Goal: Information Seeking & Learning: Learn about a topic

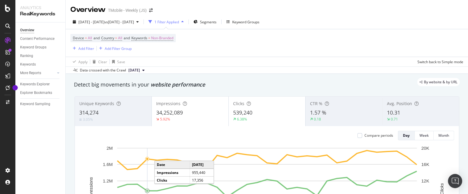
click at [179, 21] on div "1 Filter Applied" at bounding box center [166, 22] width 25 height 5
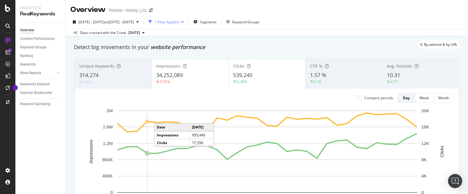
click at [179, 21] on div "1 Filter Applied" at bounding box center [166, 22] width 25 height 5
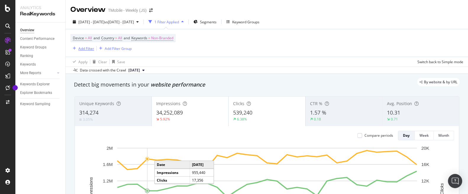
click at [85, 48] on div "Add Filter" at bounding box center [86, 48] width 16 height 5
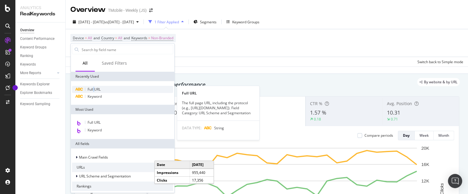
click at [94, 87] on span "Full URL" at bounding box center [93, 89] width 13 height 5
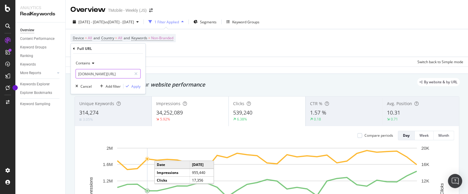
scroll to position [0, 49]
drag, startPoint x: 111, startPoint y: 74, endPoint x: 169, endPoint y: 74, distance: 57.9
click at [132, 74] on input "t-mobile.com/cell-phone-plans/phone-home-internet-bundle" at bounding box center [104, 73] width 56 height 9
click at [136, 87] on div "Apply" at bounding box center [135, 86] width 9 height 5
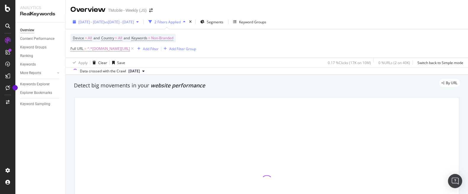
click at [98, 21] on span "[DATE] - [DATE]" at bounding box center [91, 22] width 26 height 5
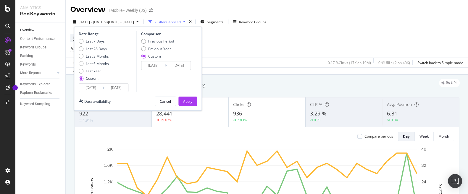
click at [116, 87] on input "[DATE]" at bounding box center [116, 88] width 24 height 8
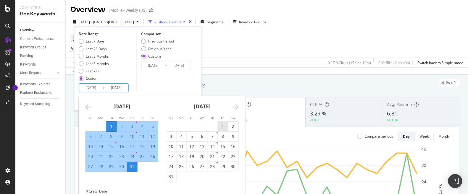
click at [221, 125] on div "1" at bounding box center [223, 127] width 10 height 6
type input "2025/08/01"
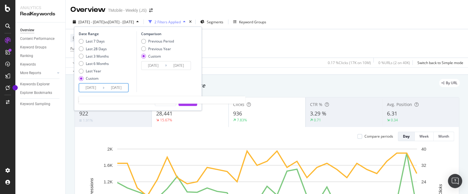
click at [88, 86] on input "2025/07/01" at bounding box center [91, 88] width 24 height 8
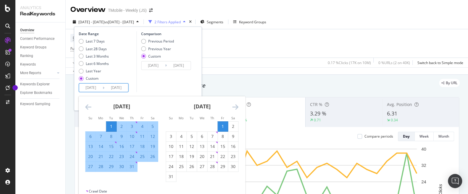
click at [219, 124] on div "1" at bounding box center [223, 127] width 10 height 6
type input "2025/08/01"
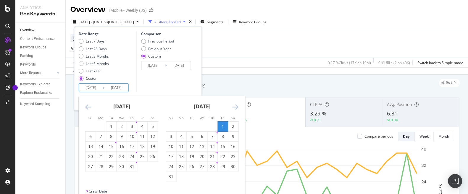
drag, startPoint x: 171, startPoint y: 175, endPoint x: 175, endPoint y: 168, distance: 8.7
click at [171, 175] on div "31" at bounding box center [171, 177] width 10 height 6
type input "2025/08/31"
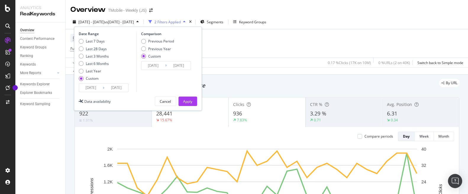
click at [152, 65] on input "2025/06/01" at bounding box center [153, 65] width 24 height 8
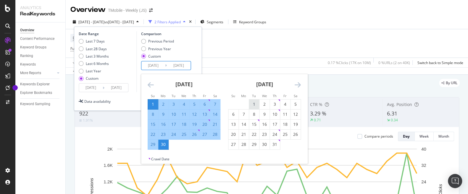
click at [254, 103] on div "1" at bounding box center [254, 104] width 10 height 6
type input "2025/07/01"
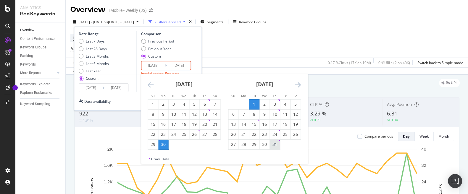
click at [275, 145] on div "31" at bounding box center [275, 145] width 10 height 6
type input "2025/07/31"
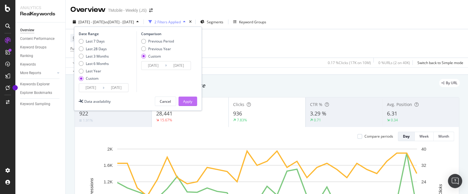
click at [191, 101] on div "Apply" at bounding box center [187, 101] width 9 height 5
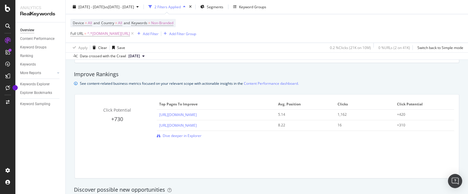
scroll to position [505, 0]
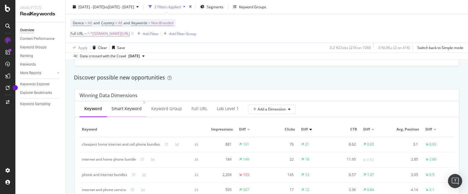
click at [131, 108] on div "Smart Keyword" at bounding box center [126, 109] width 30 height 6
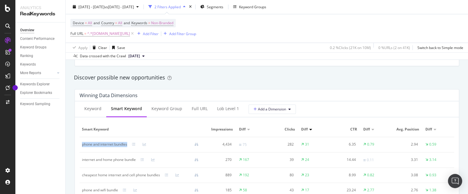
drag, startPoint x: 129, startPoint y: 144, endPoint x: 82, endPoint y: 147, distance: 47.1
click at [82, 146] on td "phone and internet bundles" at bounding box center [143, 144] width 126 height 15
copy div "phone and internet bundles"
drag, startPoint x: 137, startPoint y: 162, endPoint x: 82, endPoint y: 163, distance: 55.0
click at [82, 163] on td "internet and home phone bundle" at bounding box center [143, 160] width 126 height 15
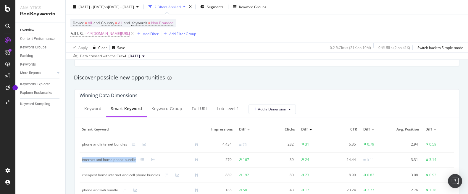
copy div "internet and home phone bundle"
drag, startPoint x: 161, startPoint y: 175, endPoint x: 82, endPoint y: 180, distance: 78.7
click at [82, 180] on td "cheapest home internet and cell phone bundles" at bounding box center [143, 175] width 126 height 15
copy div "cheapest home internet and cell phone bundles"
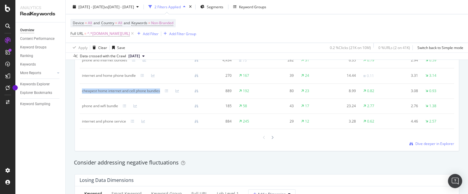
scroll to position [646, 0]
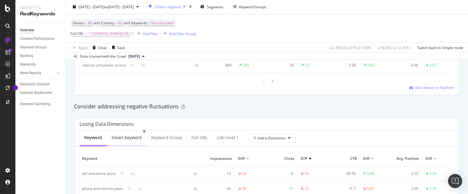
click at [129, 135] on div "Smart Keyword" at bounding box center [126, 138] width 30 height 6
click at [367, 148] on div "Keyword Smart Keyword Keyword Group Full URL lob Level 1 Add a Dimension Smart …" at bounding box center [267, 196] width 384 height 133
click at [388, 146] on div "Keyword Smart Keyword Keyword Group Full URL lob Level 1 Add a Dimension" at bounding box center [267, 138] width 384 height 16
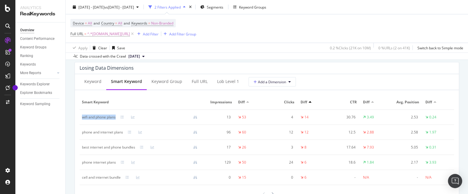
drag, startPoint x: 117, startPoint y: 119, endPoint x: 82, endPoint y: 120, distance: 35.2
click at [82, 120] on td "wifi and phone plans" at bounding box center [142, 117] width 125 height 15
copy div "wifi and phone plans"
drag, startPoint x: 124, startPoint y: 134, endPoint x: 90, endPoint y: 135, distance: 33.7
click at [83, 135] on td "phone and internet plans" at bounding box center [142, 132] width 125 height 15
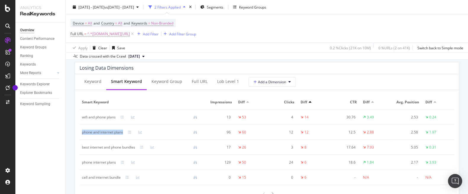
copy div "phone and internet plans"
drag, startPoint x: 137, startPoint y: 148, endPoint x: 88, endPoint y: 150, distance: 48.2
click at [81, 149] on td "best internet and phone bundles" at bounding box center [142, 147] width 125 height 15
copy div "best internet and phone bundles"
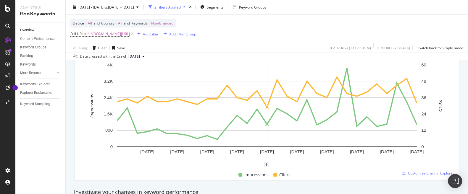
scroll to position [0, 0]
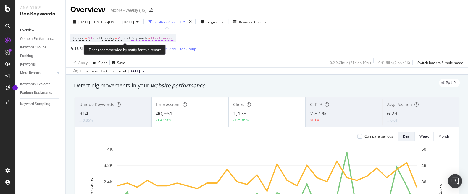
click at [165, 36] on span "Non-Branded" at bounding box center [162, 38] width 22 height 8
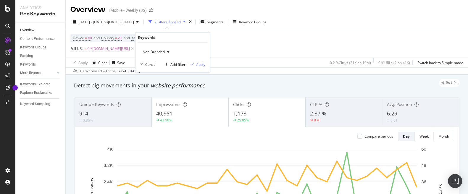
click at [168, 51] on icon "button" at bounding box center [168, 52] width 2 height 4
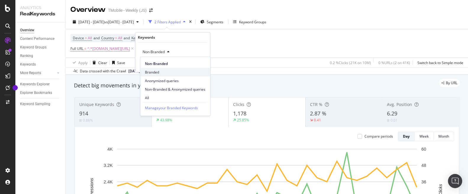
click at [157, 72] on span "Branded" at bounding box center [175, 71] width 60 height 5
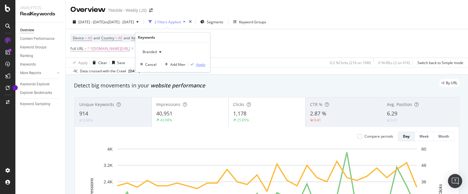
click at [198, 63] on div "Apply" at bounding box center [200, 64] width 9 height 5
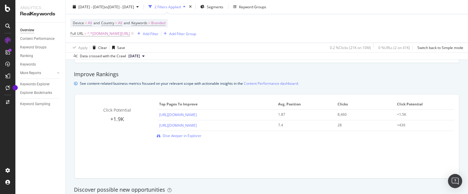
scroll to position [505, 0]
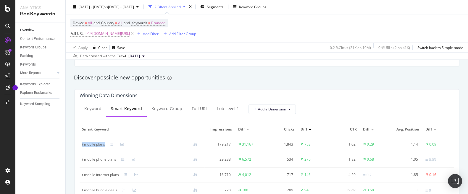
drag, startPoint x: 108, startPoint y: 146, endPoint x: 81, endPoint y: 148, distance: 27.6
click at [81, 148] on td "t mobile plans" at bounding box center [142, 144] width 125 height 15
copy div "t mobile plans"
drag, startPoint x: 119, startPoint y: 160, endPoint x: 82, endPoint y: 161, distance: 37.3
click at [82, 161] on td "t mobile phone plans" at bounding box center [142, 159] width 125 height 15
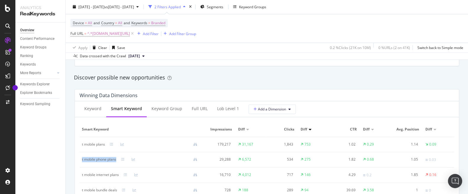
copy div "t mobile phone plans"
drag, startPoint x: 121, startPoint y: 176, endPoint x: 76, endPoint y: 181, distance: 45.5
click at [80, 181] on div "Smart Keyword Impressions Diff Clicks Diff CTR Diff Avg. Position Diff t mobile…" at bounding box center [267, 168] width 374 height 92
copy div "t mobile internet plans"
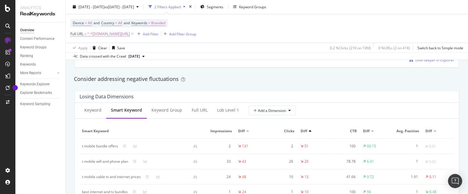
scroll to position [730, 0]
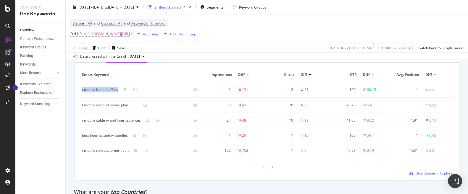
drag, startPoint x: 119, startPoint y: 91, endPoint x: 81, endPoint y: 95, distance: 38.3
click at [81, 95] on td "t mobile bundle offers" at bounding box center [142, 89] width 125 height 15
copy div "t mobile bundle offers"
drag, startPoint x: 132, startPoint y: 106, endPoint x: 102, endPoint y: 110, distance: 29.5
click at [81, 109] on td "t mobile wifi and phone plan" at bounding box center [142, 105] width 125 height 15
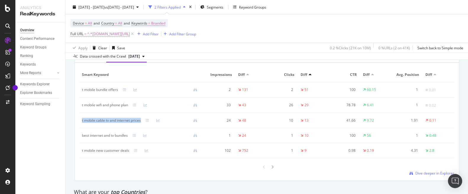
drag, startPoint x: 142, startPoint y: 122, endPoint x: 90, endPoint y: 125, distance: 51.8
click at [81, 124] on td "t mobile cable tv and internet prices" at bounding box center [142, 120] width 125 height 15
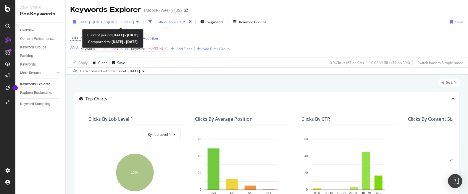
click at [104, 21] on span "2025 Jun. 1st - Jun. 30th" at bounding box center [91, 22] width 26 height 5
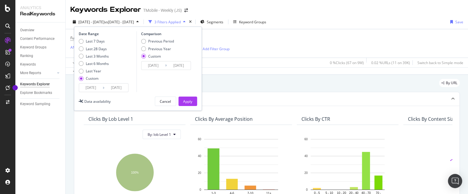
click at [89, 86] on input "2025/06/01" at bounding box center [91, 88] width 24 height 8
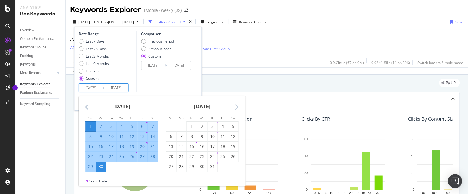
click at [237, 109] on icon "Move forward to switch to the next month." at bounding box center [235, 106] width 6 height 7
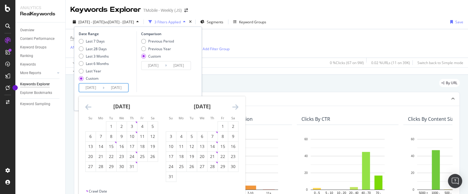
drag, startPoint x: 219, startPoint y: 125, endPoint x: 215, endPoint y: 128, distance: 4.7
click at [219, 125] on div "1" at bounding box center [223, 127] width 10 height 6
type input "2025/08/01"
click at [171, 176] on div "31" at bounding box center [171, 177] width 10 height 6
type input "2025/08/31"
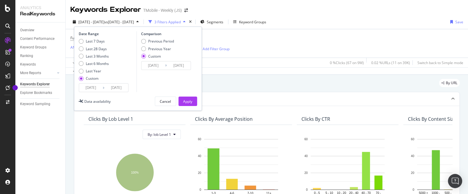
click at [153, 65] on input "2025/05/01" at bounding box center [153, 65] width 24 height 8
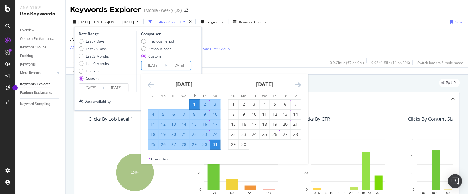
click at [298, 83] on icon "Move forward to switch to the next month." at bounding box center [297, 84] width 6 height 7
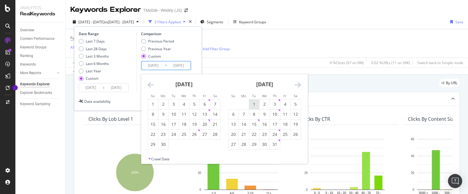
click at [255, 104] on div "1" at bounding box center [254, 104] width 10 height 6
type input "2025/07/01"
click at [275, 144] on div "31" at bounding box center [275, 145] width 10 height 6
type input "2025/07/31"
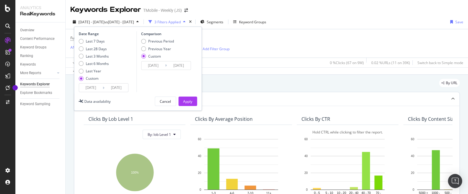
scroll to position [28, 0]
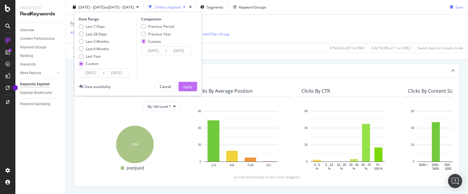
click at [189, 84] on div "Apply" at bounding box center [187, 86] width 9 height 5
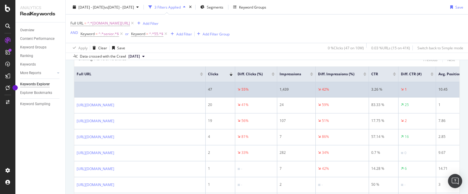
scroll to position [197, 0]
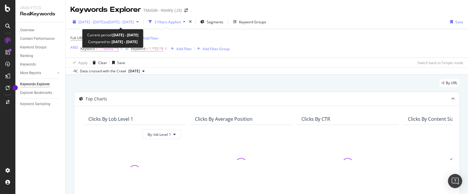
click at [134, 22] on span "vs 2025 May. 1st - May. 31st" at bounding box center [119, 22] width 30 height 5
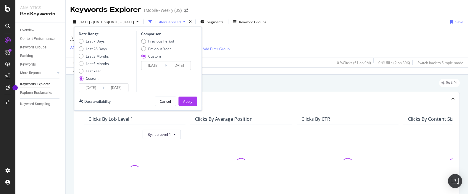
click at [117, 89] on input "2025/06/30" at bounding box center [116, 88] width 24 height 8
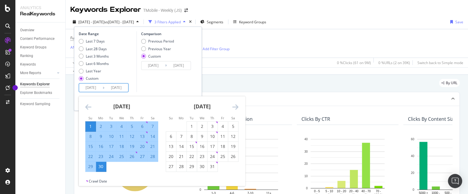
click at [238, 107] on icon "Move forward to switch to the next month." at bounding box center [235, 106] width 6 height 7
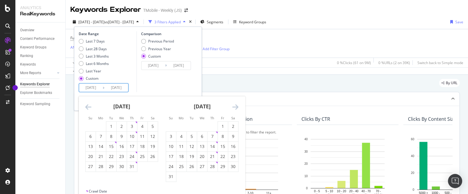
click at [221, 126] on div "1" at bounding box center [223, 127] width 10 height 6
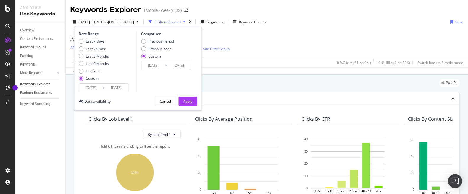
type input "2025/08/01"
click at [117, 88] on input "2025/08/01" at bounding box center [116, 88] width 24 height 8
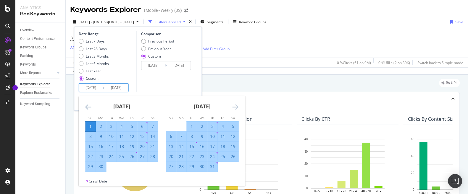
click at [91, 88] on input "2025/06/01" at bounding box center [91, 88] width 24 height 8
click at [233, 106] on icon "Move forward to switch to the next month." at bounding box center [235, 106] width 6 height 7
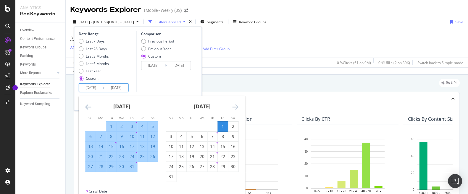
click at [224, 128] on div "1" at bounding box center [223, 127] width 10 height 6
type input "2025/08/01"
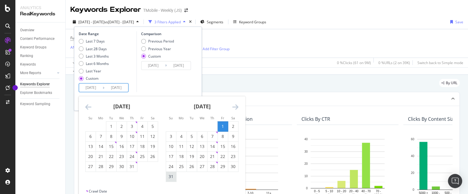
click at [170, 178] on div "31" at bounding box center [171, 177] width 10 height 6
type input "2025/08/31"
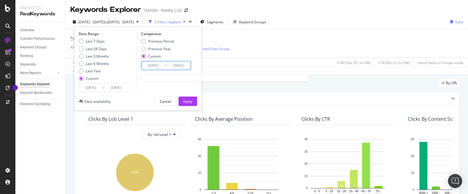
click at [174, 64] on input "2025/05/31" at bounding box center [179, 65] width 24 height 8
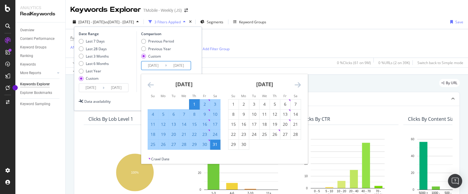
click at [296, 84] on icon "Move forward to switch to the next month." at bounding box center [297, 84] width 6 height 7
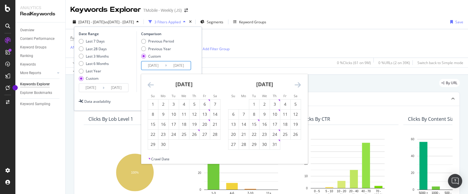
click at [296, 84] on icon "Move forward to switch to the next month." at bounding box center [297, 84] width 6 height 7
click at [175, 105] on div "1" at bounding box center [173, 104] width 10 height 6
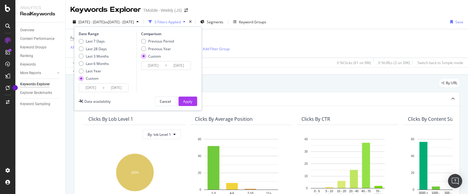
click at [180, 65] on input "[DATE]" at bounding box center [179, 65] width 24 height 8
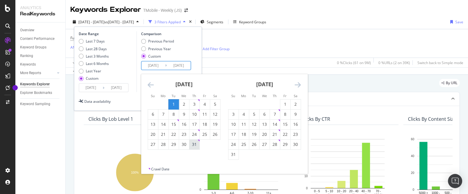
click at [194, 144] on div "31" at bounding box center [194, 145] width 10 height 6
type input "[DATE]"
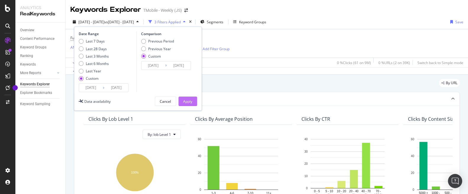
click at [189, 100] on div "Apply" at bounding box center [187, 101] width 9 height 5
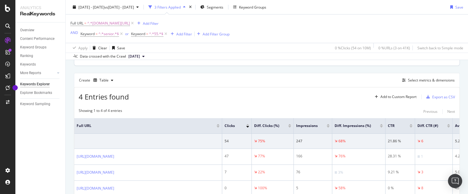
scroll to position [140, 0]
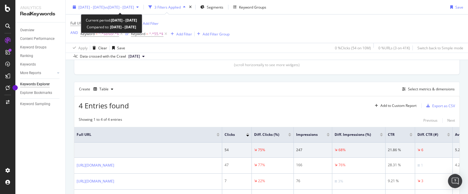
click at [134, 6] on span "vs 2025 May. 1st - Jul. 31st" at bounding box center [119, 6] width 30 height 5
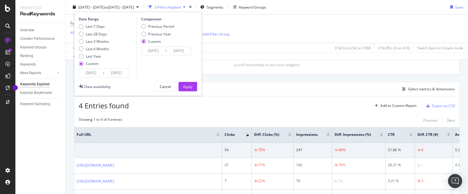
click at [158, 51] on input "2025/05/01" at bounding box center [153, 51] width 24 height 8
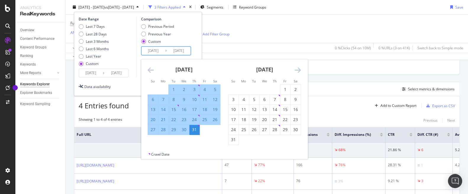
click at [173, 87] on div "1" at bounding box center [173, 90] width 10 height 6
type input "[DATE]"
click at [246, 32] on div "Full URL = ^.*t-mobile.com/home-internet/plans.*$ Add Filter AND Keyword = ^.*s…" at bounding box center [266, 28] width 392 height 28
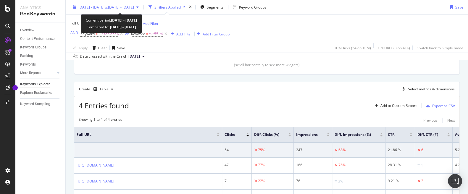
click at [134, 6] on span "vs 2025 May. 1st - Jul. 31st" at bounding box center [119, 6] width 30 height 5
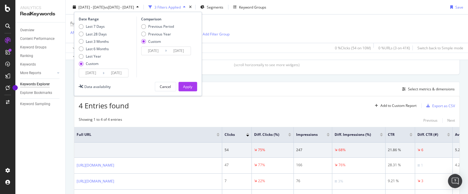
click at [151, 51] on input "[DATE]" at bounding box center [153, 51] width 24 height 8
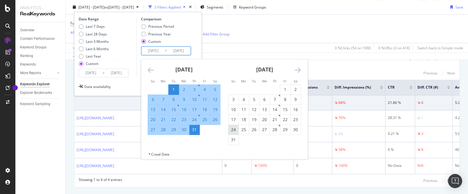
scroll to position [197, 0]
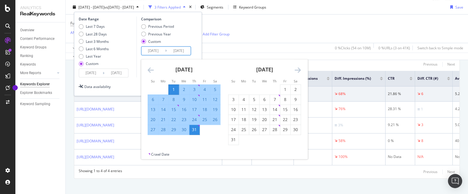
drag, startPoint x: 200, startPoint y: 45, endPoint x: 196, endPoint y: 72, distance: 27.8
click at [200, 45] on div "Date Range Last 7 Days Last 28 Days Last 3 Months Last 6 Months Last Year Custo…" at bounding box center [138, 54] width 128 height 84
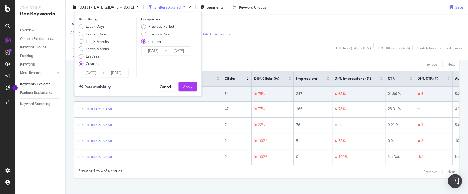
drag, startPoint x: 192, startPoint y: 89, endPoint x: 199, endPoint y: 15, distance: 74.5
click at [192, 89] on button "Apply" at bounding box center [187, 86] width 19 height 9
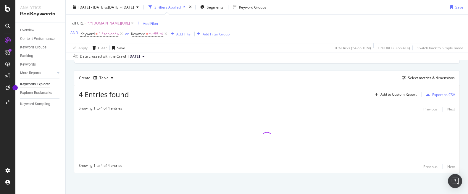
scroll to position [151, 0]
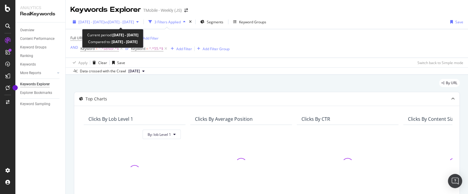
click at [134, 21] on span "vs [DATE] - [DATE]" at bounding box center [119, 22] width 30 height 5
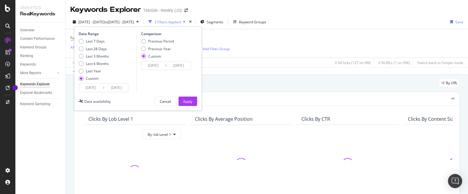
click at [96, 89] on input "[DATE]" at bounding box center [91, 88] width 24 height 8
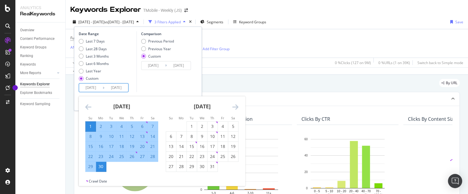
click at [233, 107] on icon "Move forward to switch to the next month." at bounding box center [235, 106] width 6 height 7
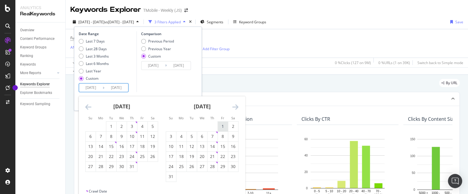
click at [222, 126] on div "1" at bounding box center [223, 127] width 10 height 6
type input "[DATE]"
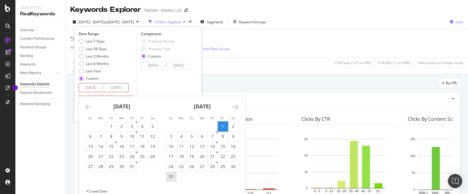
click at [173, 177] on div "31" at bounding box center [171, 177] width 10 height 6
type input "[DATE]"
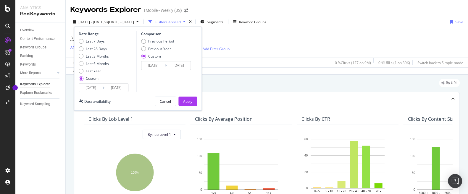
click at [176, 65] on input "[DATE]" at bounding box center [179, 65] width 24 height 8
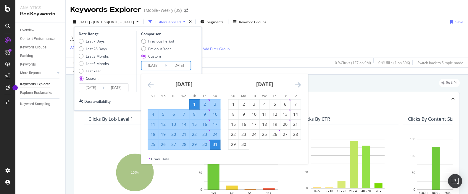
click at [155, 66] on input "[DATE]" at bounding box center [153, 65] width 24 height 8
click at [299, 85] on icon "Move forward to switch to the next month." at bounding box center [297, 84] width 6 height 7
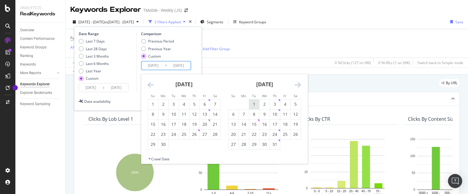
click at [252, 105] on div "1" at bounding box center [254, 104] width 10 height 6
type input "[DATE]"
click at [273, 144] on div "31" at bounding box center [275, 145] width 10 height 6
type input "[DATE]"
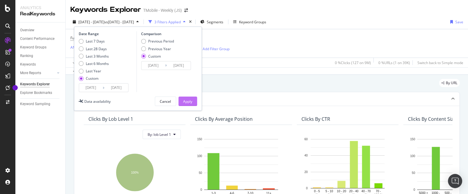
click at [193, 99] on button "Apply" at bounding box center [187, 101] width 19 height 9
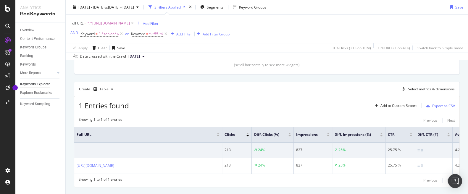
scroll to position [164, 0]
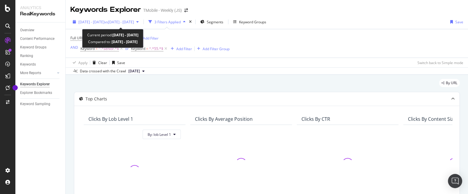
click at [104, 23] on span "[DATE] - [DATE]" at bounding box center [91, 22] width 26 height 5
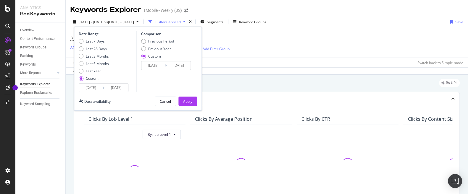
click at [120, 88] on input "[DATE]" at bounding box center [116, 88] width 24 height 8
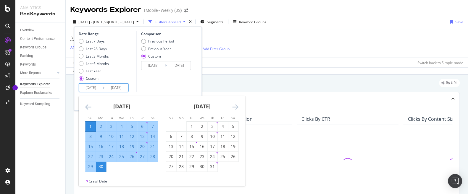
click at [94, 87] on input "2025/06/01" at bounding box center [91, 88] width 24 height 8
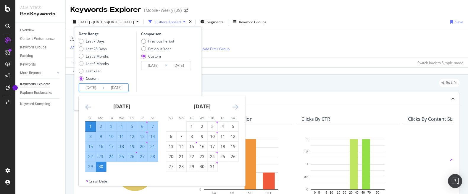
click at [236, 108] on icon "Move forward to switch to the next month." at bounding box center [235, 106] width 6 height 7
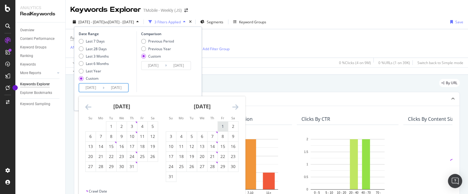
click at [221, 127] on div "1" at bounding box center [223, 127] width 10 height 6
type input "[DATE]"
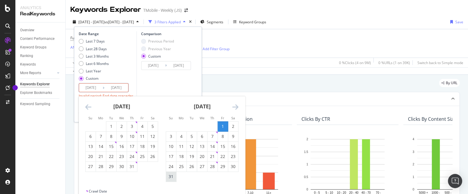
click at [170, 179] on div "31" at bounding box center [171, 177] width 10 height 6
type input "[DATE]"
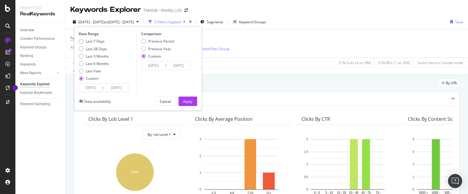
click at [154, 67] on input "2025/05/01" at bounding box center [153, 65] width 24 height 8
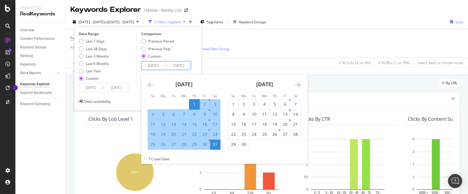
click at [297, 84] on icon "Move forward to switch to the next month." at bounding box center [297, 84] width 6 height 7
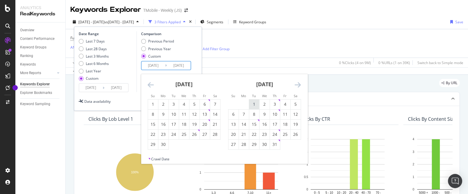
click at [251, 104] on div "1" at bounding box center [254, 104] width 10 height 6
type input "[DATE]"
click at [275, 147] on div "31" at bounding box center [275, 145] width 10 height 6
type input "[DATE]"
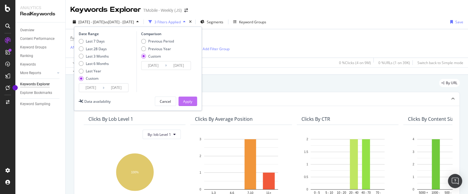
click at [189, 100] on div "Apply" at bounding box center [187, 101] width 9 height 5
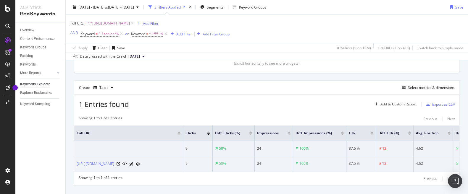
scroll to position [158, 0]
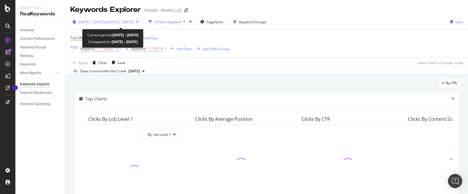
click at [104, 22] on span "[DATE] - [DATE]" at bounding box center [91, 22] width 26 height 5
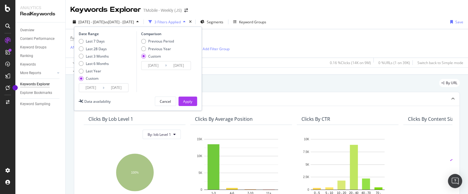
click at [96, 88] on input "[DATE]" at bounding box center [91, 88] width 24 height 8
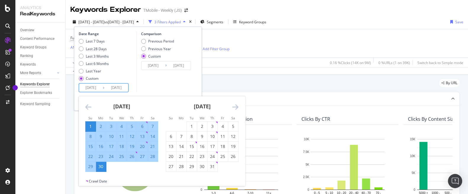
click at [237, 107] on icon "Move forward to switch to the next month." at bounding box center [235, 106] width 6 height 7
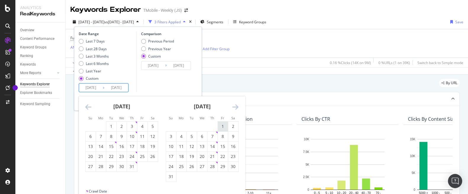
click at [222, 125] on div "1" at bounding box center [223, 127] width 10 height 6
type input "[DATE]"
click at [170, 179] on div "31" at bounding box center [171, 177] width 10 height 6
type input "[DATE]"
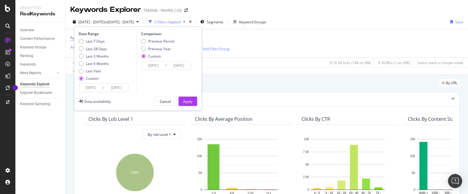
click at [153, 62] on input "2025/05/01" at bounding box center [153, 65] width 24 height 8
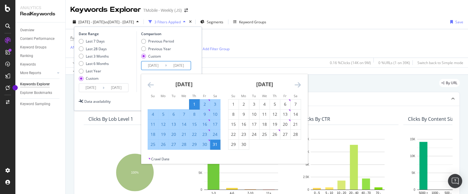
drag, startPoint x: 295, startPoint y: 85, endPoint x: 301, endPoint y: 83, distance: 5.8
click at [296, 84] on icon "Move forward to switch to the next month." at bounding box center [297, 84] width 6 height 7
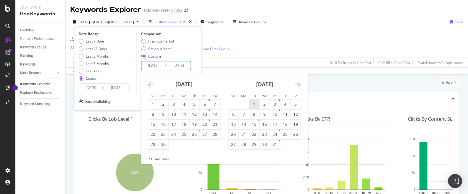
click at [253, 105] on div "1" at bounding box center [254, 104] width 10 height 6
type input "[DATE]"
click at [276, 144] on div "31" at bounding box center [275, 145] width 10 height 6
type input "[DATE]"
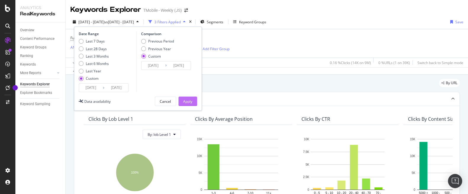
click at [189, 101] on div "Apply" at bounding box center [187, 101] width 9 height 5
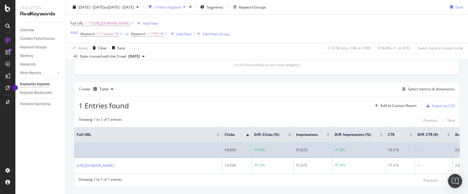
scroll to position [164, 0]
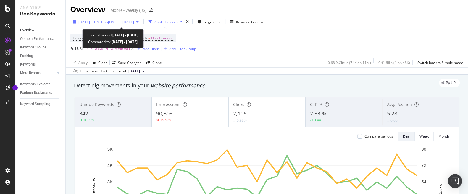
click at [134, 23] on span "vs [DATE] - [DATE]" at bounding box center [119, 22] width 30 height 5
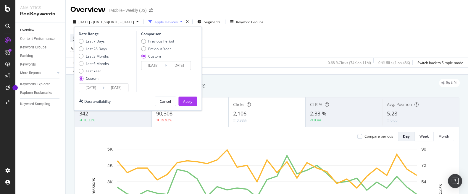
click at [98, 88] on input "[DATE]" at bounding box center [91, 88] width 24 height 8
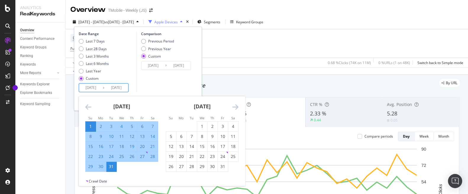
click at [237, 107] on icon "Move forward to switch to the next month." at bounding box center [235, 106] width 6 height 7
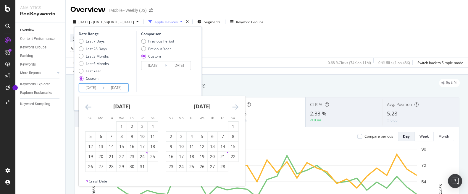
click at [237, 107] on icon "Move forward to switch to the next month." at bounding box center [235, 106] width 6 height 7
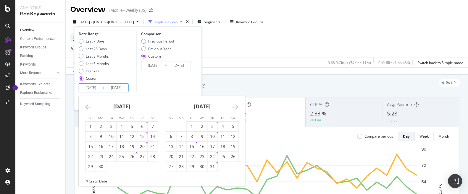
click at [237, 107] on icon "Move forward to switch to the next month." at bounding box center [235, 106] width 6 height 7
click at [220, 125] on div "1" at bounding box center [223, 127] width 10 height 6
type input "[DATE]"
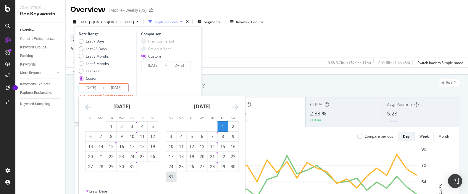
click at [168, 176] on div "31" at bounding box center [171, 177] width 10 height 6
type input "[DATE]"
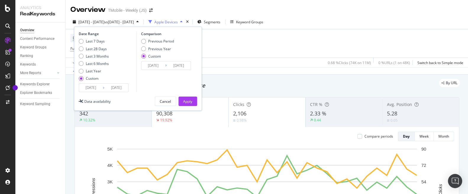
click at [182, 64] on input "[DATE]" at bounding box center [179, 65] width 24 height 8
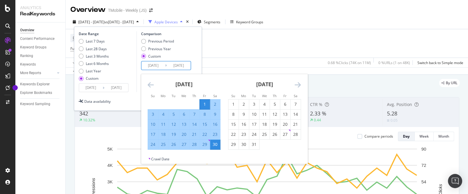
click at [152, 64] on input "[DATE]" at bounding box center [153, 65] width 24 height 8
click at [297, 85] on icon "Move forward to switch to the next month." at bounding box center [297, 84] width 6 height 7
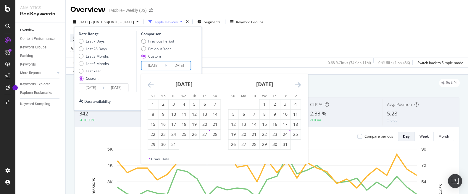
click at [297, 85] on icon "Move forward to switch to the next month." at bounding box center [297, 84] width 6 height 7
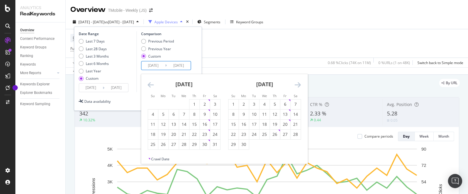
click at [297, 85] on icon "Move forward to switch to the next month." at bounding box center [297, 84] width 6 height 7
click at [257, 102] on div "1" at bounding box center [254, 104] width 10 height 6
type input "[DATE]"
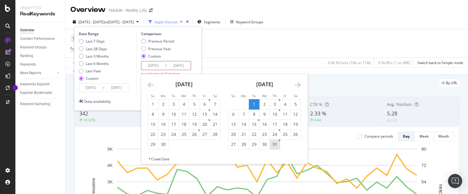
click at [279, 144] on td "31" at bounding box center [274, 144] width 10 height 10
type input "[DATE]"
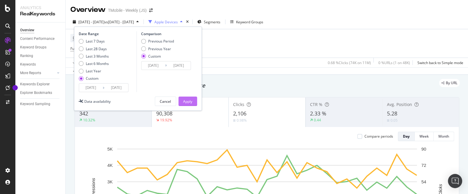
click at [189, 100] on div "Apply" at bounding box center [187, 101] width 9 height 5
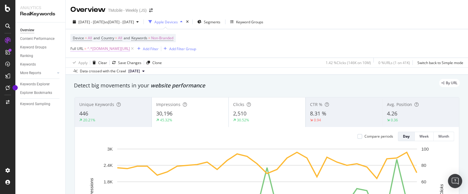
click at [130, 51] on span "^.*[DOMAIN_NAME][URL]" at bounding box center [108, 49] width 43 height 8
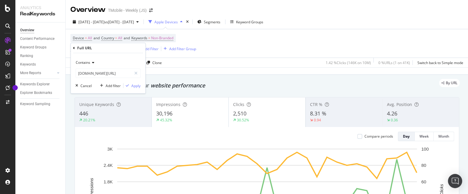
click at [322, 16] on div "[DATE] - [DATE] vs [DATE] - [DATE] Apple Devices Segments Keyword Groups Device…" at bounding box center [267, 45] width 402 height 60
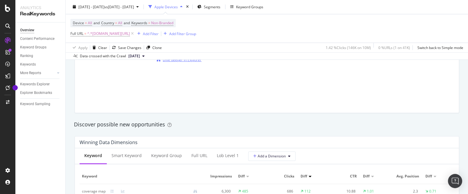
scroll to position [477, 0]
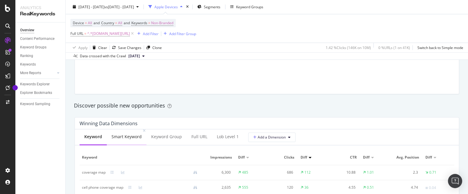
click at [129, 140] on div "Smart Keyword" at bounding box center [127, 137] width 40 height 16
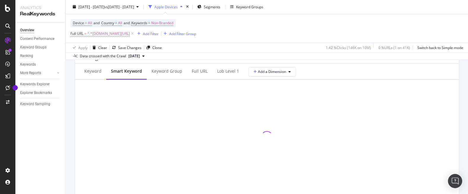
scroll to position [533, 0]
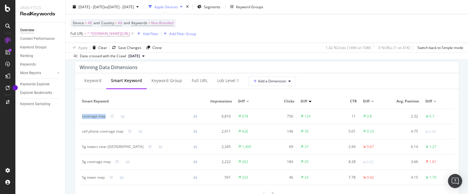
drag, startPoint x: 108, startPoint y: 119, endPoint x: 82, endPoint y: 121, distance: 26.7
click at [82, 121] on td "coverage map" at bounding box center [142, 116] width 125 height 15
copy div "coverage map"
drag, startPoint x: 125, startPoint y: 133, endPoint x: 89, endPoint y: 137, distance: 36.3
click at [82, 137] on td "cell phone coverage map" at bounding box center [142, 131] width 125 height 15
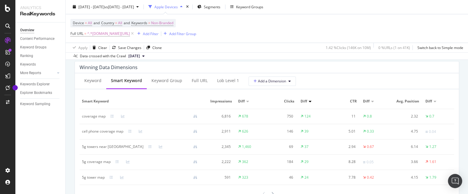
click at [121, 134] on td "cell phone coverage map" at bounding box center [142, 131] width 125 height 15
drag, startPoint x: 123, startPoint y: 132, endPoint x: 82, endPoint y: 134, distance: 40.2
click at [82, 134] on div "cell phone coverage map" at bounding box center [102, 131] width 41 height 5
copy div "cell phone coverage map"
drag, startPoint x: 114, startPoint y: 148, endPoint x: 82, endPoint y: 150, distance: 32.0
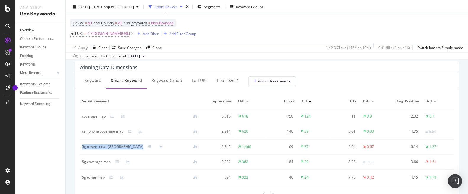
click at [81, 149] on td "5g towers near [GEOGRAPHIC_DATA]" at bounding box center [142, 146] width 125 height 15
copy div "5g towers near [GEOGRAPHIC_DATA]"
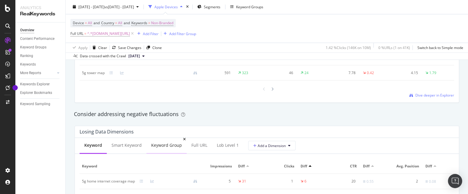
scroll to position [674, 0]
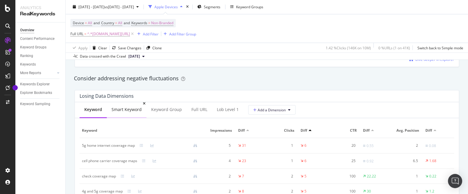
click at [124, 108] on div "Smart Keyword" at bounding box center [126, 110] width 30 height 6
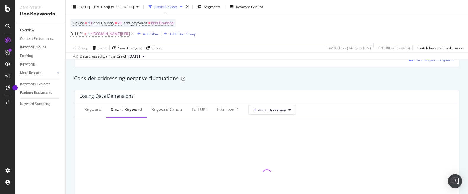
scroll to position [702, 0]
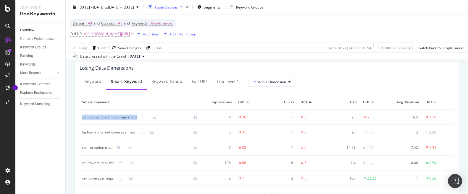
drag, startPoint x: 137, startPoint y: 118, endPoint x: 85, endPoint y: 123, distance: 52.6
click at [81, 121] on td "cell phone carrier coverage maps" at bounding box center [142, 117] width 125 height 15
copy div "cell phone carrier coverage maps"
drag, startPoint x: 135, startPoint y: 134, endPoint x: 82, endPoint y: 136, distance: 52.9
click at [82, 136] on td "5g home internet coverage map" at bounding box center [142, 132] width 125 height 15
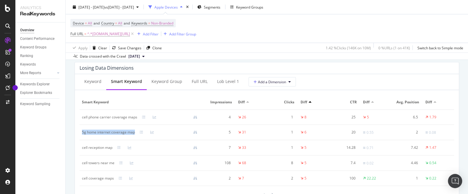
copy div "5g home internet coverage map"
drag, startPoint x: 113, startPoint y: 148, endPoint x: 84, endPoint y: 150, distance: 29.6
click at [82, 150] on div "cell reception map" at bounding box center [142, 147] width 120 height 5
copy div "cell reception map"
drag, startPoint x: 116, startPoint y: 165, endPoint x: 82, endPoint y: 168, distance: 34.1
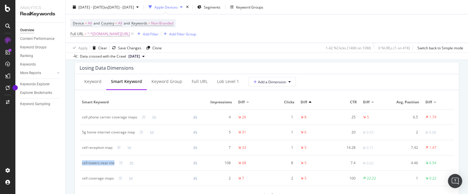
click at [82, 168] on td "cell towers near me" at bounding box center [142, 163] width 125 height 15
copy div "cell towers near me"
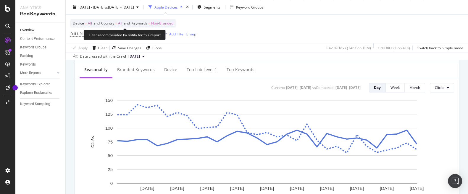
scroll to position [225, 0]
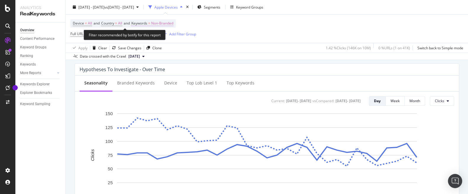
click at [171, 22] on span "Non-Branded" at bounding box center [162, 23] width 22 height 8
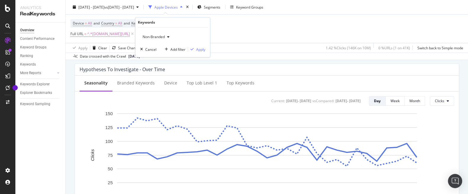
click at [169, 36] on icon "button" at bounding box center [168, 37] width 2 height 4
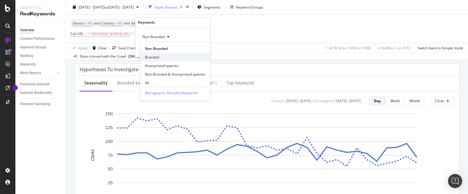
click at [159, 56] on span "Branded" at bounding box center [175, 56] width 60 height 5
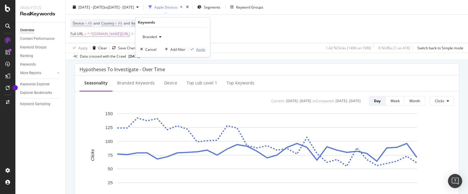
click at [203, 50] on div "Apply" at bounding box center [200, 49] width 9 height 5
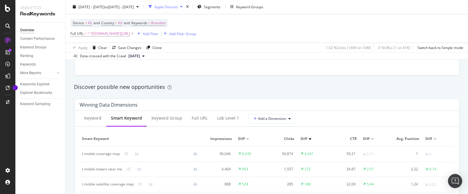
scroll to position [505, 0]
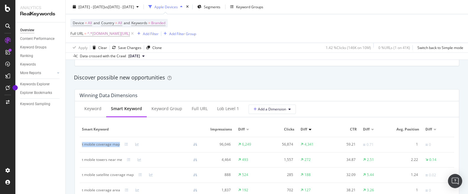
drag, startPoint x: 119, startPoint y: 146, endPoint x: 82, endPoint y: 149, distance: 37.6
click at [82, 147] on div "t mobile coverage map" at bounding box center [101, 144] width 38 height 5
copy div "t mobile coverage map"
drag, startPoint x: 124, startPoint y: 161, endPoint x: 84, endPoint y: 164, distance: 39.7
click at [82, 163] on td "t mobile towers near me" at bounding box center [142, 160] width 125 height 15
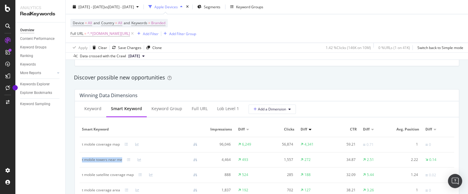
copy div "t mobile towers near me"
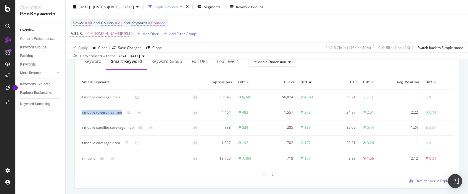
scroll to position [562, 0]
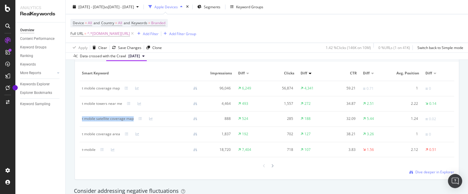
drag, startPoint x: 136, startPoint y: 120, endPoint x: 86, endPoint y: 123, distance: 49.7
click at [82, 122] on td "t mobile satellite coverage map" at bounding box center [142, 118] width 125 height 15
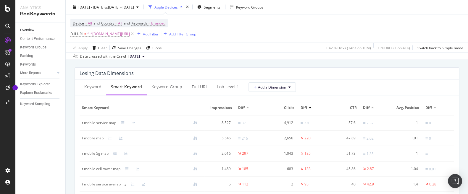
scroll to position [702, 0]
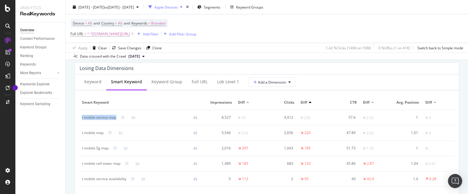
drag, startPoint x: 118, startPoint y: 119, endPoint x: 81, endPoint y: 123, distance: 36.8
click at [81, 123] on td "t mobile service map" at bounding box center [142, 117] width 125 height 15
drag, startPoint x: 106, startPoint y: 135, endPoint x: 85, endPoint y: 135, distance: 21.0
click at [82, 136] on td "t mobile map" at bounding box center [142, 133] width 125 height 15
drag, startPoint x: 113, startPoint y: 149, endPoint x: 80, endPoint y: 151, distance: 32.3
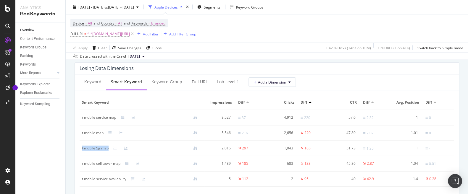
click at [80, 151] on td "t mobile 5g map" at bounding box center [142, 148] width 125 height 15
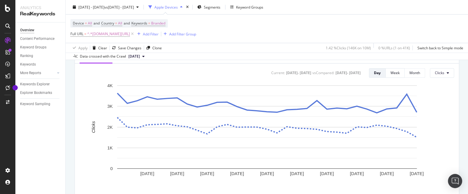
scroll to position [140, 0]
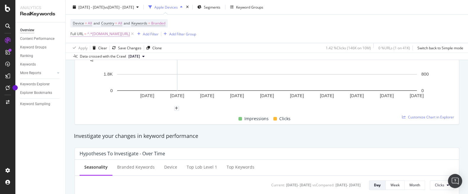
click at [130, 31] on span "^.*[DOMAIN_NAME][URL]" at bounding box center [108, 34] width 43 height 8
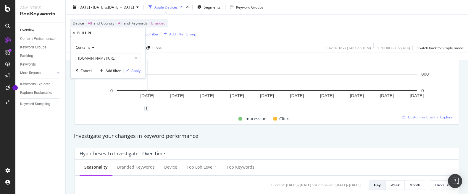
click at [94, 48] on icon at bounding box center [92, 48] width 4 height 4
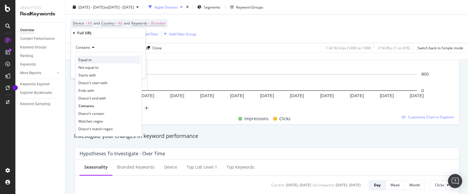
click at [95, 59] on div "Equal to" at bounding box center [108, 60] width 63 height 8
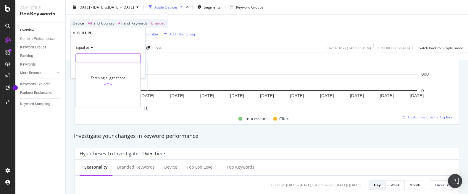
click at [114, 57] on input "text" at bounding box center [108, 57] width 64 height 9
paste input "[URL][DOMAIN_NAME]"
type input "[URL][DOMAIN_NAME]"
click at [133, 71] on div "Apply" at bounding box center [135, 70] width 9 height 5
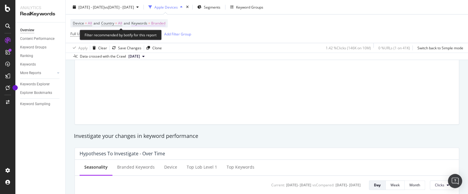
click at [161, 23] on span "Branded" at bounding box center [158, 23] width 14 height 8
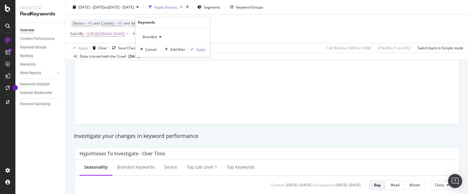
click at [160, 38] on icon "button" at bounding box center [160, 37] width 2 height 4
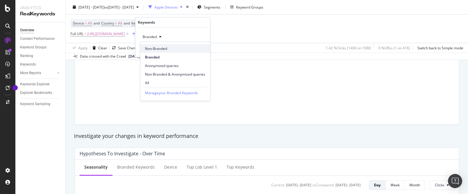
click at [160, 48] on span "Non-Branded" at bounding box center [175, 48] width 60 height 5
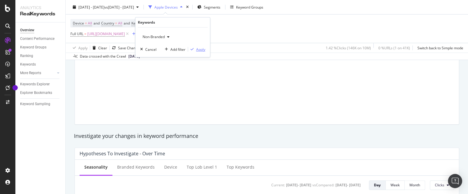
click at [202, 50] on div "Apply" at bounding box center [200, 49] width 9 height 5
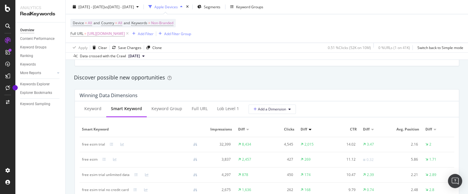
scroll to position [533, 0]
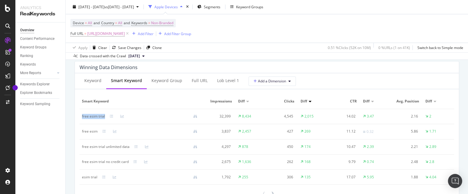
drag, startPoint x: 106, startPoint y: 118, endPoint x: 81, endPoint y: 120, distance: 24.6
click at [81, 120] on td "free esim trial" at bounding box center [142, 116] width 125 height 15
drag, startPoint x: 98, startPoint y: 132, endPoint x: 82, endPoint y: 133, distance: 16.3
click at [82, 133] on div "free esim" at bounding box center [142, 131] width 120 height 5
drag, startPoint x: 129, startPoint y: 147, endPoint x: 82, endPoint y: 148, distance: 47.3
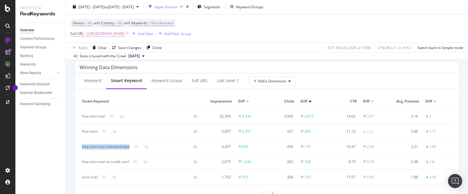
click at [82, 148] on div "free esim trial unlimited data" at bounding box center [106, 146] width 48 height 5
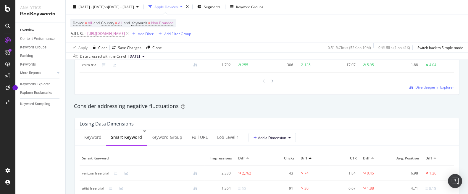
scroll to position [674, 0]
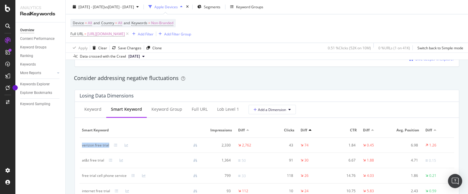
drag, startPoint x: 111, startPoint y: 145, endPoint x: 86, endPoint y: 144, distance: 25.7
click at [82, 145] on div "verizon free trial" at bounding box center [142, 144] width 120 height 5
click at [150, 126] on th "Smart Keyword" at bounding box center [142, 130] width 125 height 15
drag, startPoint x: 109, startPoint y: 147, endPoint x: 86, endPoint y: 149, distance: 23.1
click at [83, 148] on td "verizon free trial" at bounding box center [142, 145] width 125 height 15
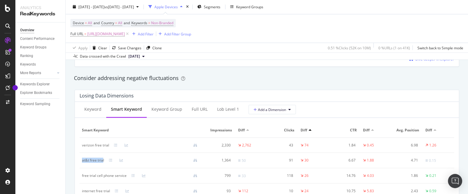
drag, startPoint x: 103, startPoint y: 161, endPoint x: 79, endPoint y: 163, distance: 24.3
click at [82, 163] on div "at&t free trial" at bounding box center [93, 160] width 22 height 5
drag, startPoint x: 105, startPoint y: 161, endPoint x: 81, endPoint y: 164, distance: 24.3
click at [81, 164] on td "at&t free trial" at bounding box center [142, 160] width 125 height 15
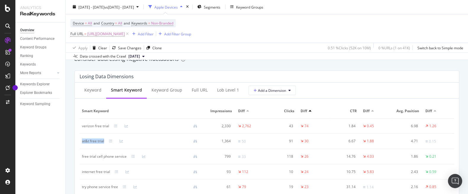
scroll to position [702, 0]
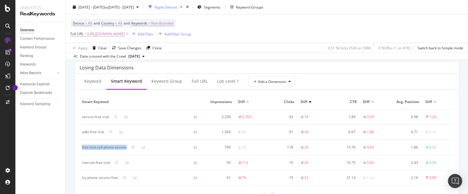
drag, startPoint x: 127, startPoint y: 149, endPoint x: 82, endPoint y: 152, distance: 45.0
click at [82, 152] on td "free trial cell phone service" at bounding box center [142, 147] width 125 height 15
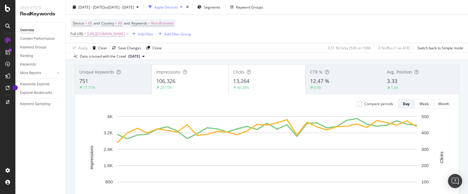
scroll to position [28, 0]
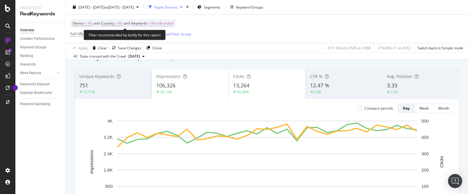
click at [167, 23] on span "Non-Branded" at bounding box center [162, 23] width 22 height 8
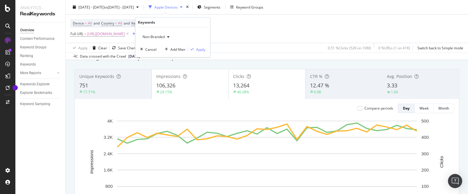
click at [165, 35] on span "Non-Branded" at bounding box center [152, 36] width 25 height 5
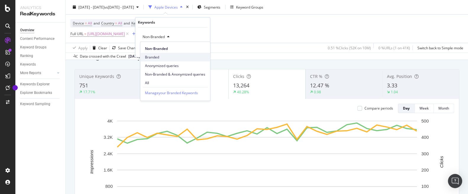
click at [158, 56] on span "Branded" at bounding box center [175, 56] width 60 height 5
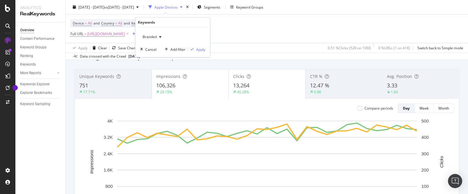
click at [206, 50] on div "Branded Cancel Add filter Apply" at bounding box center [172, 42] width 74 height 30
click at [203, 49] on div "Apply" at bounding box center [200, 49] width 9 height 5
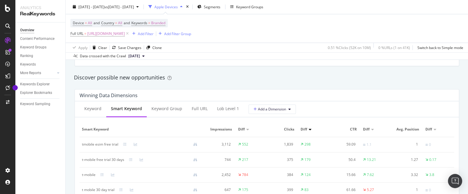
scroll to position [533, 0]
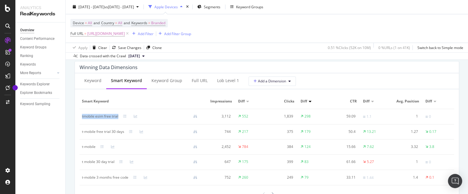
drag, startPoint x: 121, startPoint y: 116, endPoint x: 82, endPoint y: 115, distance: 38.4
click at [82, 115] on td "tmobile esim free trial" at bounding box center [142, 116] width 125 height 15
drag, startPoint x: 124, startPoint y: 133, endPoint x: 82, endPoint y: 132, distance: 42.0
click at [82, 132] on div "t-mobile free trial 30 days" at bounding box center [142, 131] width 120 height 5
drag, startPoint x: 98, startPoint y: 147, endPoint x: 82, endPoint y: 149, distance: 16.8
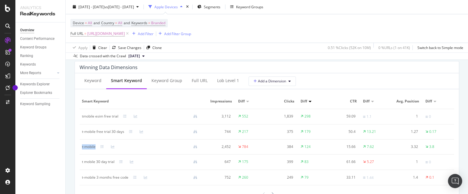
click at [82, 149] on td "t-mobile" at bounding box center [142, 146] width 125 height 15
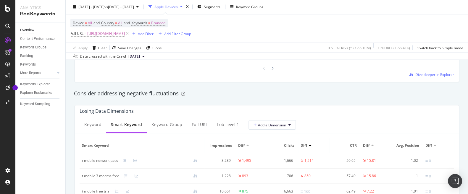
scroll to position [702, 0]
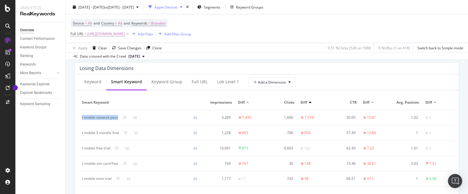
drag, startPoint x: 119, startPoint y: 119, endPoint x: 82, endPoint y: 121, distance: 37.3
click at [82, 121] on td "t mobile network pass" at bounding box center [142, 117] width 125 height 15
drag, startPoint x: 121, startPoint y: 133, endPoint x: 82, endPoint y: 136, distance: 38.8
click at [82, 136] on td "t mobile 3 months free" at bounding box center [142, 133] width 125 height 15
drag, startPoint x: 113, startPoint y: 150, endPoint x: 82, endPoint y: 152, distance: 31.1
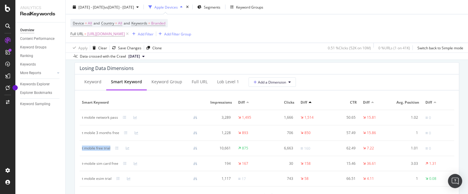
click at [82, 152] on td "t mobile free trial" at bounding box center [142, 148] width 125 height 15
click at [125, 32] on span "[URL][DOMAIN_NAME]" at bounding box center [106, 34] width 38 height 8
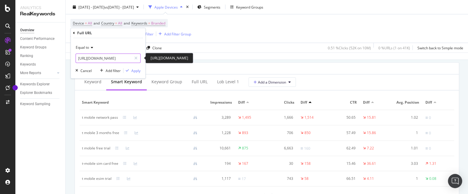
click at [118, 60] on input "[URL][DOMAIN_NAME]" at bounding box center [104, 57] width 56 height 9
paste input "coverage/network"
type input "[URL][DOMAIN_NAME]"
click at [136, 70] on div "Apply" at bounding box center [135, 70] width 9 height 5
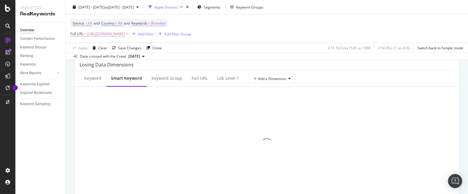
click at [160, 24] on span "Branded" at bounding box center [158, 23] width 14 height 8
click at [159, 35] on div "button" at bounding box center [160, 37] width 7 height 4
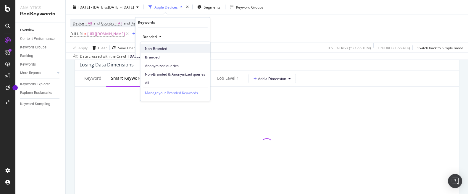
click at [158, 48] on span "Non-Branded" at bounding box center [175, 48] width 60 height 5
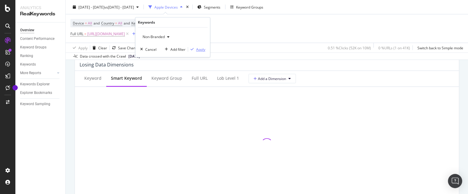
click at [200, 50] on div "Apply" at bounding box center [200, 49] width 9 height 5
click at [281, 29] on div "Device = All and Country = All and Keywords = Non-Branded Full URL = [URL][DOMA…" at bounding box center [266, 28] width 392 height 28
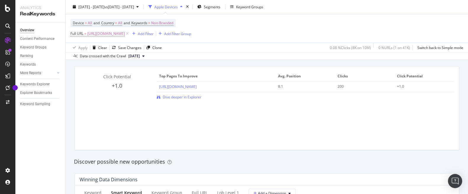
scroll to position [533, 0]
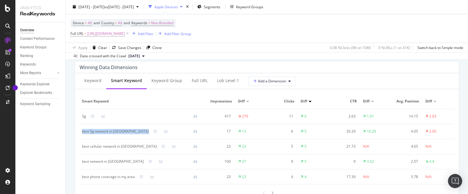
drag, startPoint x: 121, startPoint y: 132, endPoint x: 108, endPoint y: 135, distance: 13.1
click at [81, 134] on td "best 5g network in [GEOGRAPHIC_DATA]" at bounding box center [142, 131] width 125 height 15
drag, startPoint x: 115, startPoint y: 162, endPoint x: 81, endPoint y: 163, distance: 34.3
click at [80, 163] on td "best network in [GEOGRAPHIC_DATA]" at bounding box center [142, 161] width 125 height 15
click at [128, 148] on div "best cellular network in [GEOGRAPHIC_DATA]" at bounding box center [142, 146] width 120 height 5
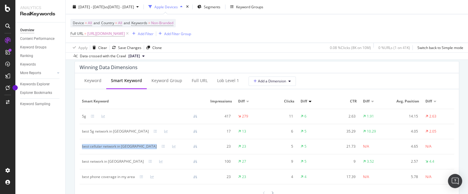
drag, startPoint x: 128, startPoint y: 147, endPoint x: 80, endPoint y: 150, distance: 47.7
click at [80, 150] on td "best cellular network in [GEOGRAPHIC_DATA]" at bounding box center [142, 146] width 125 height 15
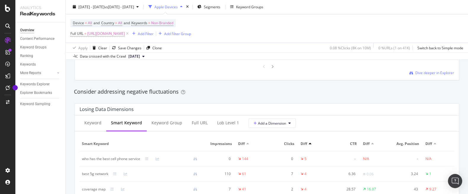
scroll to position [674, 0]
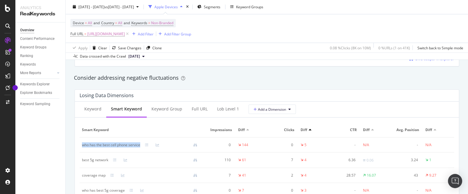
drag, startPoint x: 141, startPoint y: 145, endPoint x: 104, endPoint y: 152, distance: 37.5
click at [80, 149] on td "who has the best cell phone service" at bounding box center [142, 144] width 125 height 15
drag, startPoint x: 109, startPoint y: 161, endPoint x: 83, endPoint y: 164, distance: 26.5
click at [83, 164] on td "best 5g network" at bounding box center [142, 160] width 125 height 15
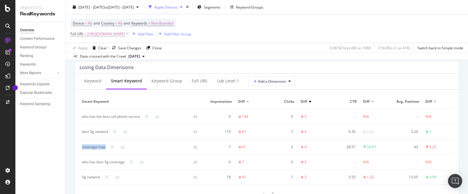
drag, startPoint x: 106, startPoint y: 147, endPoint x: 82, endPoint y: 150, distance: 23.9
click at [82, 150] on td "coverage map" at bounding box center [142, 147] width 125 height 15
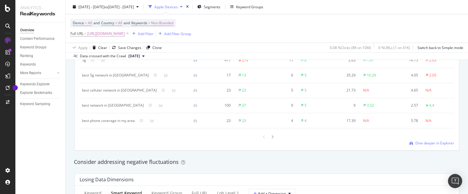
scroll to position [477, 0]
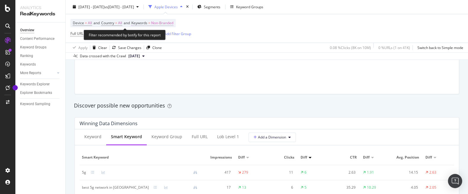
click at [160, 23] on span "Non-Branded" at bounding box center [162, 23] width 22 height 8
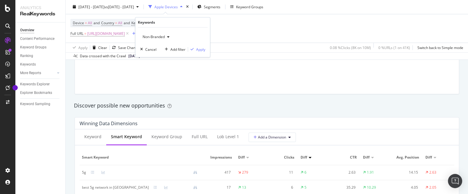
click at [169, 37] on div "button" at bounding box center [168, 37] width 7 height 4
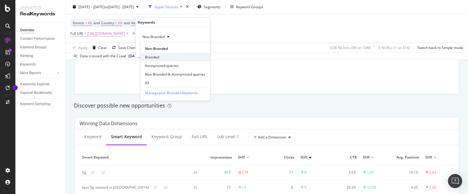
click at [157, 56] on span "Branded" at bounding box center [175, 56] width 60 height 5
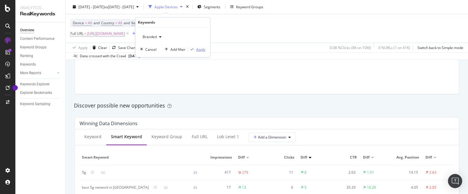
click at [204, 47] on div "Apply" at bounding box center [200, 49] width 9 height 5
click at [202, 49] on div "Apply Clear Save Changes Clone 0.08 % Clicks ( 8K on 10M ) 0 % URLs ( 1 on 41K …" at bounding box center [267, 48] width 402 height 10
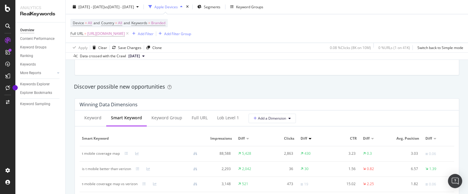
scroll to position [505, 0]
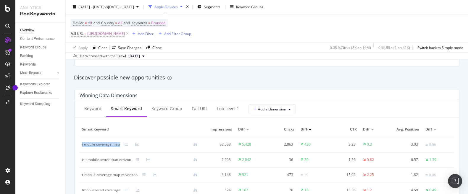
drag, startPoint x: 121, startPoint y: 145, endPoint x: 82, endPoint y: 147, distance: 38.5
click at [82, 147] on td "t mobile coverage map" at bounding box center [142, 144] width 125 height 15
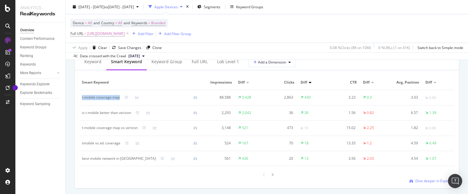
scroll to position [533, 0]
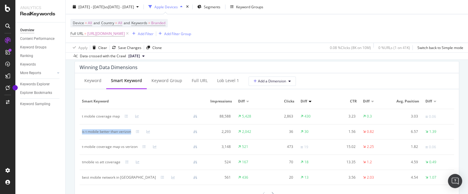
drag, startPoint x: 132, startPoint y: 134, endPoint x: 93, endPoint y: 134, distance: 39.9
click at [82, 134] on div "is t mobile better than verizon" at bounding box center [142, 131] width 120 height 5
drag, startPoint x: 138, startPoint y: 147, endPoint x: 97, endPoint y: 151, distance: 41.5
click at [82, 150] on td "t-mobile coverage map vs verizon" at bounding box center [142, 146] width 125 height 15
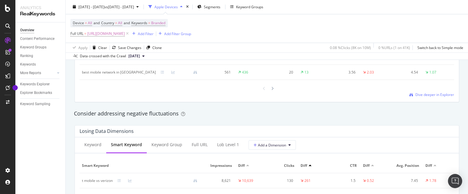
scroll to position [695, 0]
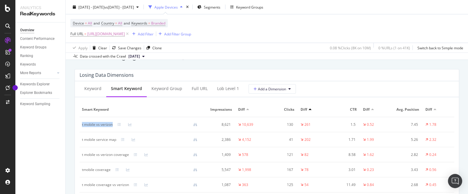
drag, startPoint x: 113, startPoint y: 126, endPoint x: 93, endPoint y: 129, distance: 20.6
click at [80, 129] on td "t mobile vs verizon" at bounding box center [142, 124] width 125 height 15
drag, startPoint x: 118, startPoint y: 140, endPoint x: 93, endPoint y: 142, distance: 25.8
click at [82, 143] on td "t mobile service map" at bounding box center [142, 139] width 125 height 15
drag, startPoint x: 129, startPoint y: 156, endPoint x: 82, endPoint y: 157, distance: 47.3
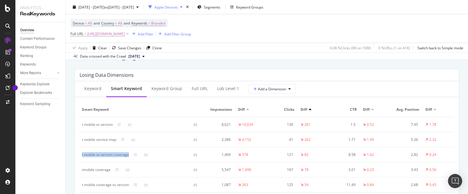
click at [82, 157] on td "t mobile vs verizon coverage" at bounding box center [142, 154] width 125 height 15
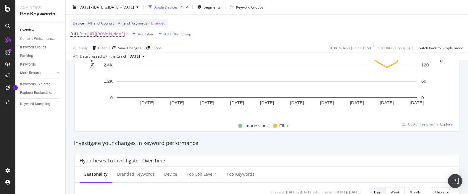
scroll to position [0, 0]
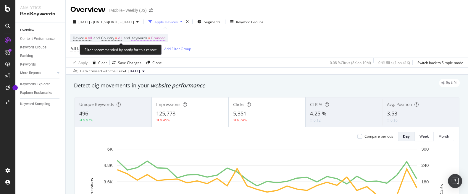
click at [159, 36] on span "Branded" at bounding box center [158, 38] width 14 height 8
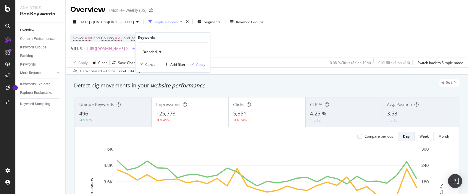
click at [161, 52] on icon "button" at bounding box center [160, 52] width 2 height 4
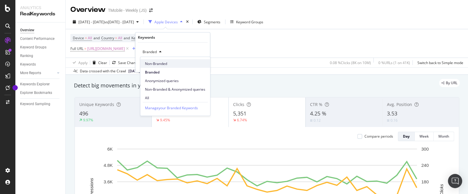
click at [158, 64] on span "Non-Branded" at bounding box center [175, 63] width 60 height 5
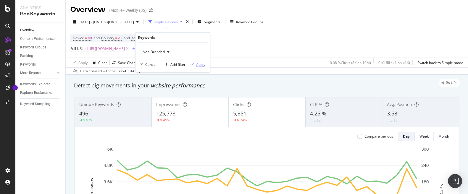
click at [199, 62] on div "Apply" at bounding box center [200, 64] width 9 height 5
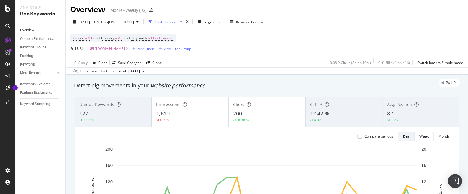
click at [124, 48] on span "[URL][DOMAIN_NAME]" at bounding box center [106, 49] width 38 height 8
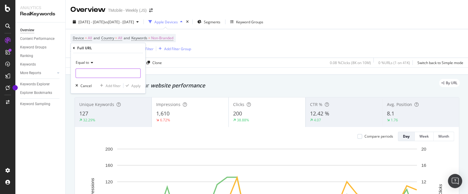
click at [126, 71] on input "text" at bounding box center [108, 73] width 64 height 9
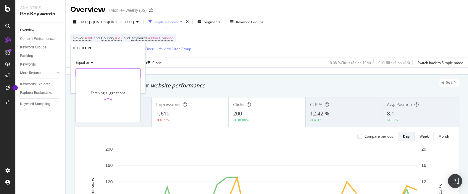
paste input "[URL][DOMAIN_NAME]"
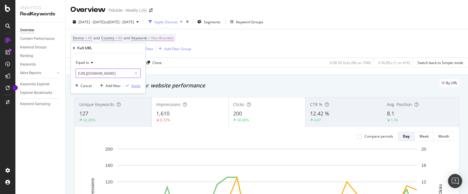
type input "[URL][DOMAIN_NAME]"
drag, startPoint x: 135, startPoint y: 86, endPoint x: 145, endPoint y: 70, distance: 18.9
click at [135, 86] on div "Apply" at bounding box center [135, 85] width 9 height 5
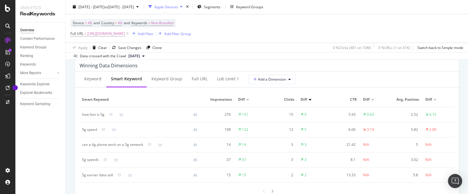
scroll to position [533, 0]
drag, startPoint x: 81, startPoint y: 118, endPoint x: 104, endPoint y: 119, distance: 23.7
click at [104, 119] on td "how fast is 5g" at bounding box center [142, 116] width 125 height 15
drag, startPoint x: 97, startPoint y: 132, endPoint x: 82, endPoint y: 135, distance: 15.1
click at [82, 135] on td "5g speed" at bounding box center [142, 131] width 125 height 15
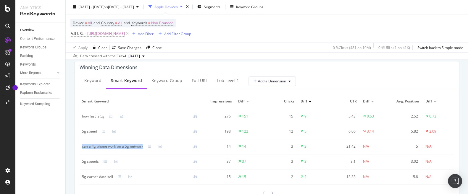
drag, startPoint x: 146, startPoint y: 147, endPoint x: 82, endPoint y: 152, distance: 64.3
click at [82, 152] on td "can a 4g phone work on a 5g network" at bounding box center [142, 146] width 125 height 15
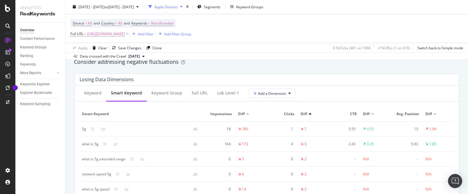
scroll to position [702, 0]
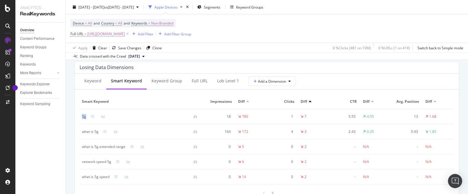
drag, startPoint x: 88, startPoint y: 117, endPoint x: 82, endPoint y: 117, distance: 6.5
click at [82, 117] on td "5g" at bounding box center [142, 116] width 125 height 15
drag, startPoint x: 100, startPoint y: 133, endPoint x: 83, endPoint y: 135, distance: 16.9
click at [82, 134] on td "what is 5g" at bounding box center [142, 131] width 125 height 15
drag, startPoint x: 126, startPoint y: 147, endPoint x: 82, endPoint y: 152, distance: 45.1
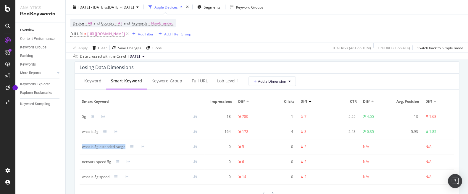
click at [82, 152] on td "what is 5g extended range" at bounding box center [142, 146] width 125 height 15
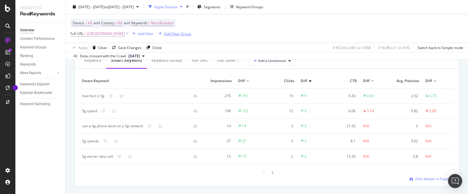
scroll to position [413, 0]
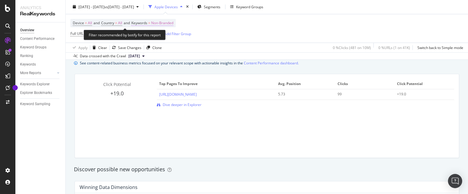
click at [165, 23] on span "Non-Branded" at bounding box center [162, 23] width 22 height 8
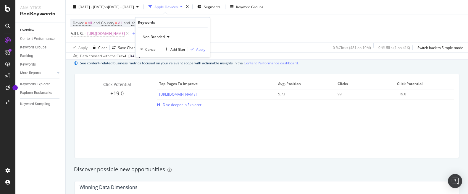
click at [165, 35] on span "Non-Branded" at bounding box center [152, 36] width 25 height 5
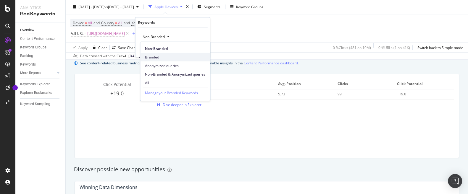
click at [160, 57] on span "Branded" at bounding box center [175, 56] width 60 height 5
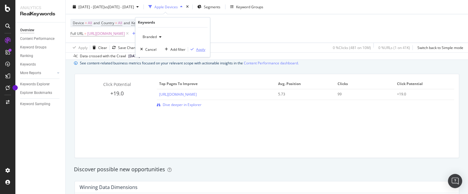
drag, startPoint x: 205, startPoint y: 49, endPoint x: 209, endPoint y: 59, distance: 10.7
click at [205, 49] on div "Apply" at bounding box center [200, 49] width 9 height 5
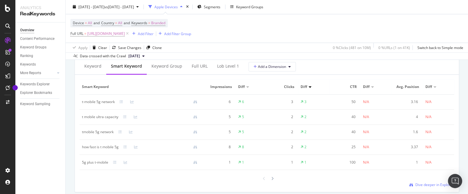
scroll to position [533, 0]
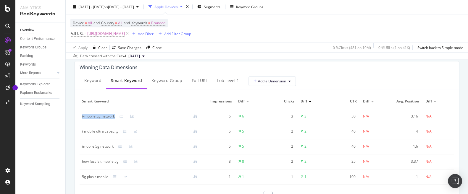
drag, startPoint x: 116, startPoint y: 117, endPoint x: 82, endPoint y: 121, distance: 33.6
click at [82, 121] on td "t-mobile 5g network" at bounding box center [142, 116] width 125 height 15
drag, startPoint x: 119, startPoint y: 133, endPoint x: 83, endPoint y: 136, distance: 36.4
click at [81, 135] on td "t mobile ultra capacity" at bounding box center [142, 131] width 125 height 15
drag, startPoint x: 115, startPoint y: 147, endPoint x: 83, endPoint y: 149, distance: 32.0
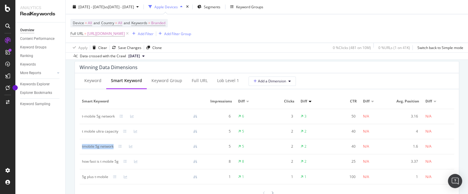
click at [82, 149] on td "tmobile 5g network" at bounding box center [142, 146] width 125 height 15
drag, startPoint x: 120, startPoint y: 163, endPoint x: 80, endPoint y: 166, distance: 40.1
click at [80, 166] on td "how fast is t mobile 5g" at bounding box center [142, 161] width 125 height 15
drag, startPoint x: 161, startPoint y: 169, endPoint x: 246, endPoint y: 171, distance: 85.1
click at [217, 173] on tbody "t-mobile 5g network 6 6 3 3 50 N/A 3.16 N/A t mobile ultra capacity 5 5 2 2 40 …" at bounding box center [267, 146] width 374 height 75
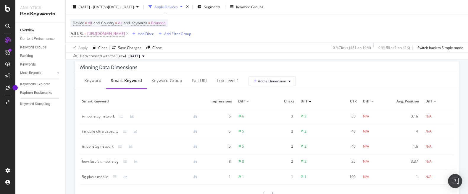
click at [46, 162] on div "Overview Content Performance Keyword Groups Ranking Keywords More Reports Count…" at bounding box center [40, 108] width 50 height 172
drag, startPoint x: 121, startPoint y: 163, endPoint x: 81, endPoint y: 167, distance: 40.4
click at [81, 167] on td "how fast is t mobile 5g" at bounding box center [142, 161] width 125 height 15
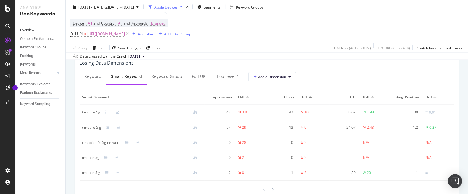
scroll to position [730, 0]
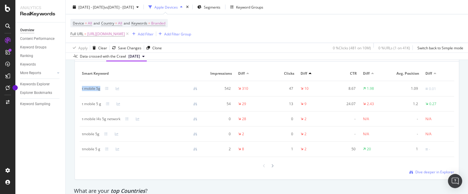
drag, startPoint x: 100, startPoint y: 90, endPoint x: 78, endPoint y: 92, distance: 22.3
click at [80, 92] on div "Smart Keyword Impressions Diff Clicks Diff CTR Diff Avg. Position Diff t mobile…" at bounding box center [267, 111] width 374 height 91
drag, startPoint x: 103, startPoint y: 106, endPoint x: 82, endPoint y: 108, distance: 21.2
click at [82, 108] on td "t mobile 5 g" at bounding box center [142, 104] width 125 height 15
drag, startPoint x: 122, startPoint y: 119, endPoint x: 82, endPoint y: 123, distance: 40.5
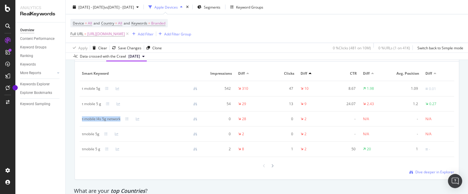
click at [81, 123] on td "t-mobile l4s 5g network" at bounding box center [142, 119] width 125 height 15
drag, startPoint x: 101, startPoint y: 134, endPoint x: 81, endPoint y: 138, distance: 20.5
click at [81, 138] on td "tmobile 5g" at bounding box center [142, 134] width 125 height 15
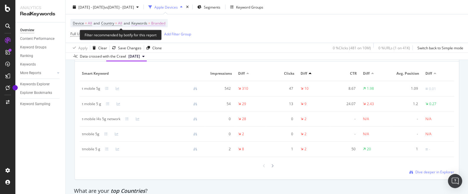
click at [165, 21] on span "Branded" at bounding box center [158, 23] width 14 height 8
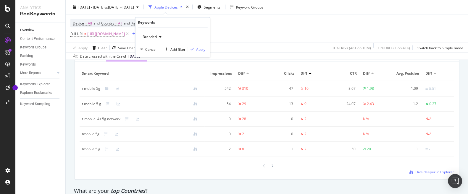
click at [157, 35] on div "button" at bounding box center [160, 37] width 7 height 4
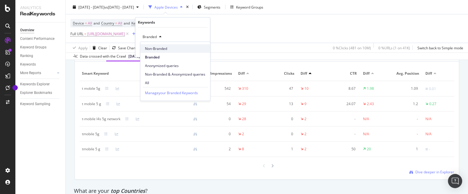
click at [156, 50] on span "Non-Branded" at bounding box center [175, 48] width 60 height 5
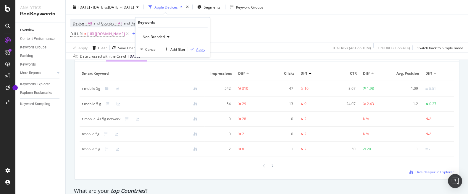
click at [203, 50] on div "Apply" at bounding box center [200, 49] width 9 height 5
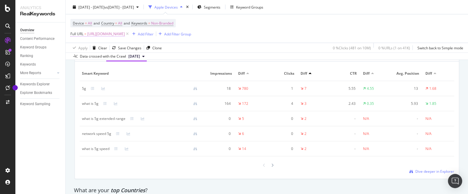
click at [125, 33] on span "[URL][DOMAIN_NAME]" at bounding box center [106, 34] width 38 height 8
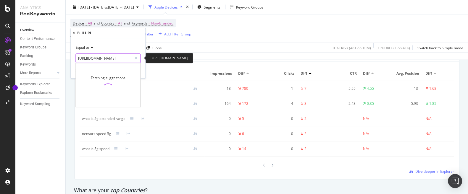
scroll to position [0, 46]
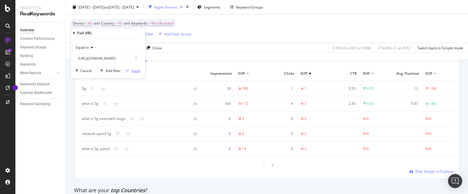
type input "[URL][DOMAIN_NAME]"
click at [134, 70] on div "Apply" at bounding box center [135, 70] width 9 height 5
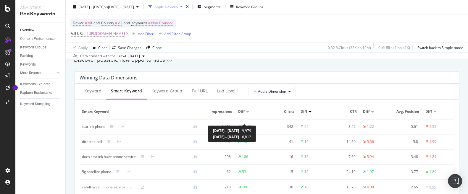
scroll to position [533, 0]
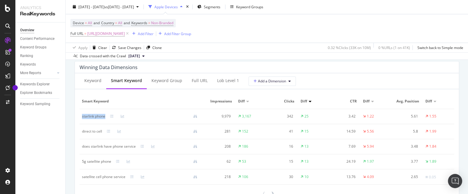
drag, startPoint x: 106, startPoint y: 117, endPoint x: 82, endPoint y: 119, distance: 23.7
click at [82, 119] on div "starlink phone" at bounding box center [142, 116] width 120 height 5
drag, startPoint x: 102, startPoint y: 133, endPoint x: 82, endPoint y: 134, distance: 20.4
click at [82, 134] on div "direct to cell" at bounding box center [92, 131] width 20 height 5
drag, startPoint x: 136, startPoint y: 148, endPoint x: 93, endPoint y: 151, distance: 43.8
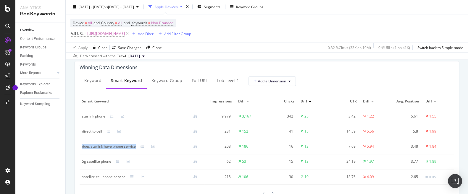
click at [84, 150] on td "does starlink have phone service" at bounding box center [142, 146] width 125 height 15
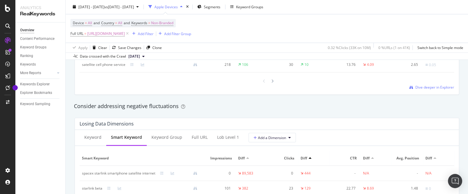
scroll to position [674, 0]
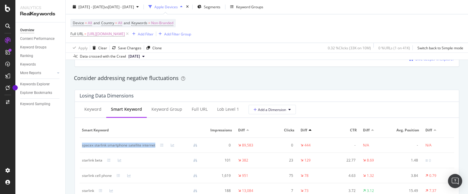
drag, startPoint x: 156, startPoint y: 146, endPoint x: 82, endPoint y: 150, distance: 74.3
click at [82, 150] on td "spacex starlink smartphone satellite internet" at bounding box center [142, 145] width 125 height 15
drag, startPoint x: 102, startPoint y: 160, endPoint x: 82, endPoint y: 162, distance: 20.2
click at [82, 162] on div "starlink beta" at bounding box center [92, 160] width 20 height 5
drag, startPoint x: 114, startPoint y: 176, endPoint x: 88, endPoint y: 178, distance: 25.8
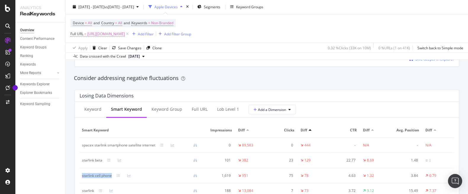
click at [82, 178] on td "starlink cell phone" at bounding box center [142, 175] width 125 height 15
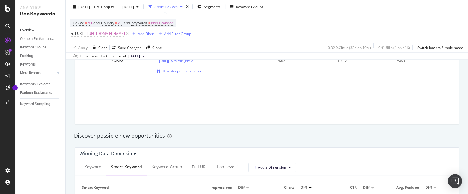
scroll to position [421, 0]
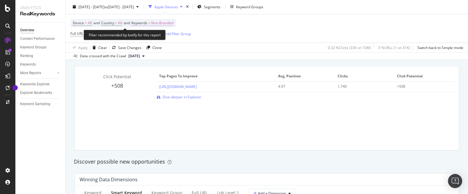
click at [169, 22] on span "Non-Branded" at bounding box center [162, 23] width 22 height 8
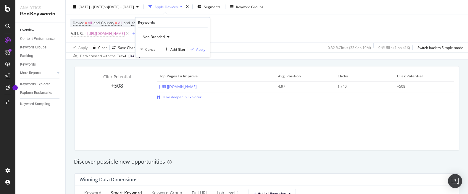
click at [155, 36] on span "Non-Branded" at bounding box center [152, 36] width 25 height 5
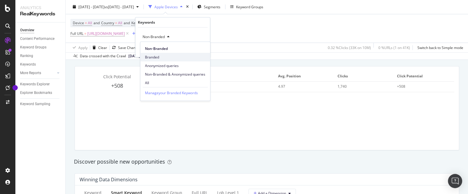
click at [154, 57] on span "Branded" at bounding box center [175, 56] width 60 height 5
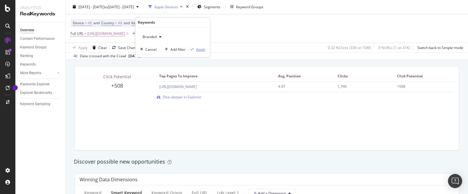
click at [202, 51] on div "Apply" at bounding box center [200, 49] width 9 height 5
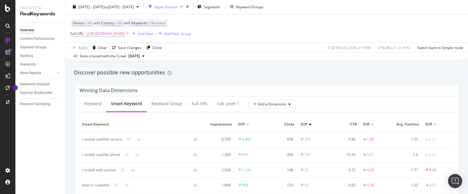
scroll to position [533, 0]
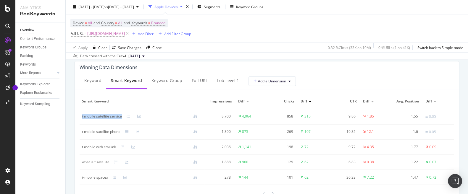
drag, startPoint x: 123, startPoint y: 118, endPoint x: 82, endPoint y: 119, distance: 40.5
click at [82, 119] on td "t mobile satellite service" at bounding box center [142, 116] width 125 height 15
drag, startPoint x: 121, startPoint y: 133, endPoint x: 86, endPoint y: 135, distance: 34.9
click at [83, 134] on div "t mobile satellite phone" at bounding box center [101, 131] width 38 height 5
drag, startPoint x: 117, startPoint y: 149, endPoint x: 81, endPoint y: 151, distance: 36.2
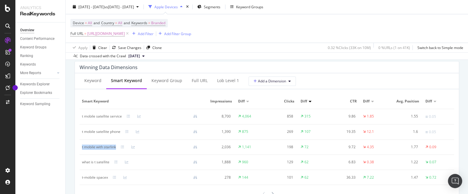
click at [80, 151] on div "Smart Keyword Impressions Diff Clicks Diff CTR Diff Avg. Position Diff t mobile…" at bounding box center [267, 139] width 374 height 91
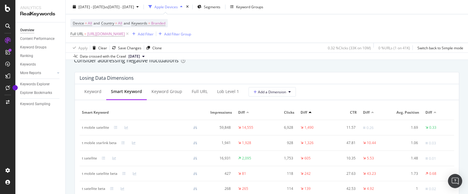
scroll to position [702, 0]
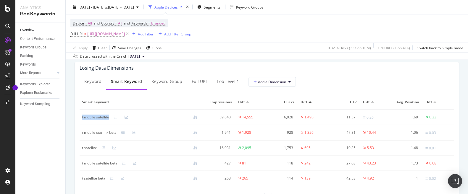
drag, startPoint x: 109, startPoint y: 116, endPoint x: 97, endPoint y: 119, distance: 12.0
click at [82, 118] on div "t mobile satellite" at bounding box center [95, 117] width 27 height 5
drag, startPoint x: 117, startPoint y: 134, endPoint x: 83, endPoint y: 136, distance: 33.4
click at [82, 135] on div "t mobile starlink beta" at bounding box center [99, 132] width 35 height 5
drag, startPoint x: 99, startPoint y: 150, endPoint x: 82, endPoint y: 152, distance: 16.7
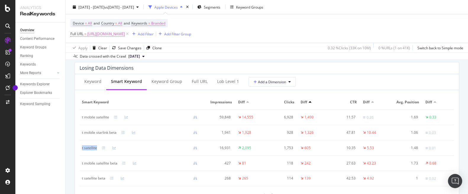
click at [82, 152] on td "t satellite" at bounding box center [142, 148] width 125 height 15
